Goal: Download file/media

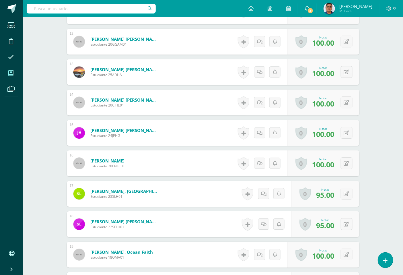
scroll to position [510, 0]
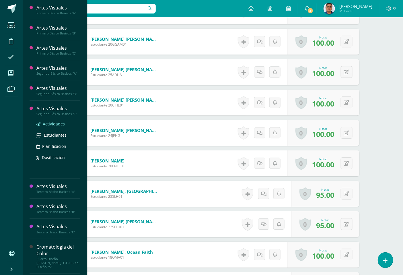
click at [56, 122] on span "Actividades" at bounding box center [54, 123] width 22 height 5
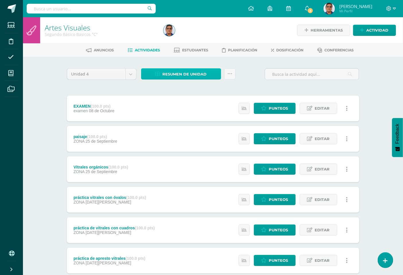
click at [184, 75] on span "Resumen de unidad" at bounding box center [185, 74] width 44 height 11
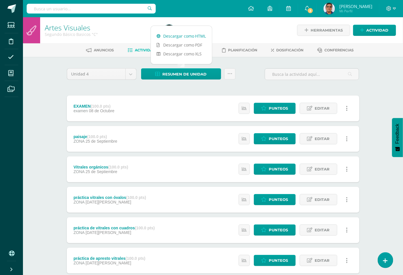
click at [192, 34] on link "Descargar como HTML" at bounding box center [181, 36] width 61 height 9
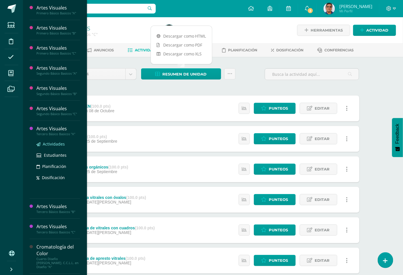
click at [56, 145] on span "Actividades" at bounding box center [54, 143] width 22 height 5
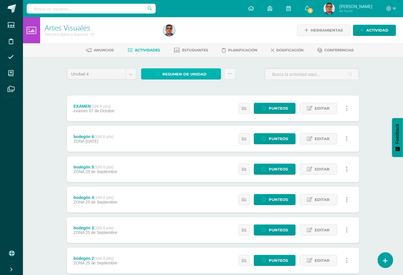
click at [191, 70] on span "Resumen de unidad" at bounding box center [185, 74] width 44 height 11
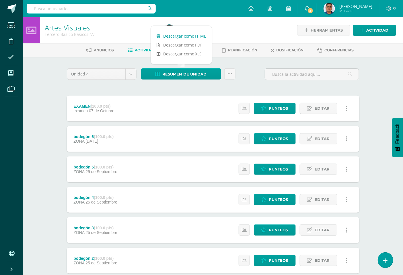
click at [196, 36] on link "Descargar como HTML" at bounding box center [181, 36] width 61 height 9
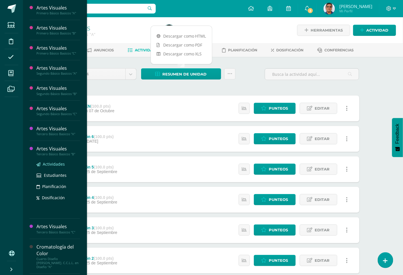
click at [61, 164] on span "Actividades" at bounding box center [54, 163] width 22 height 5
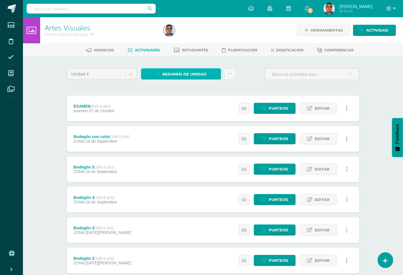
click at [185, 76] on span "Resumen de unidad" at bounding box center [185, 74] width 44 height 11
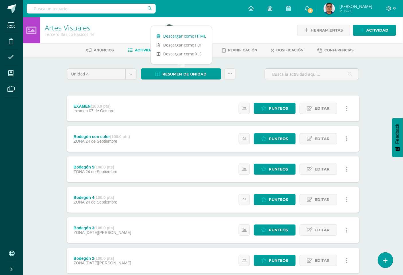
click at [180, 37] on link "Descargar como HTML" at bounding box center [181, 36] width 61 height 9
